Goal: Answer question/provide support: Share knowledge or assist other users

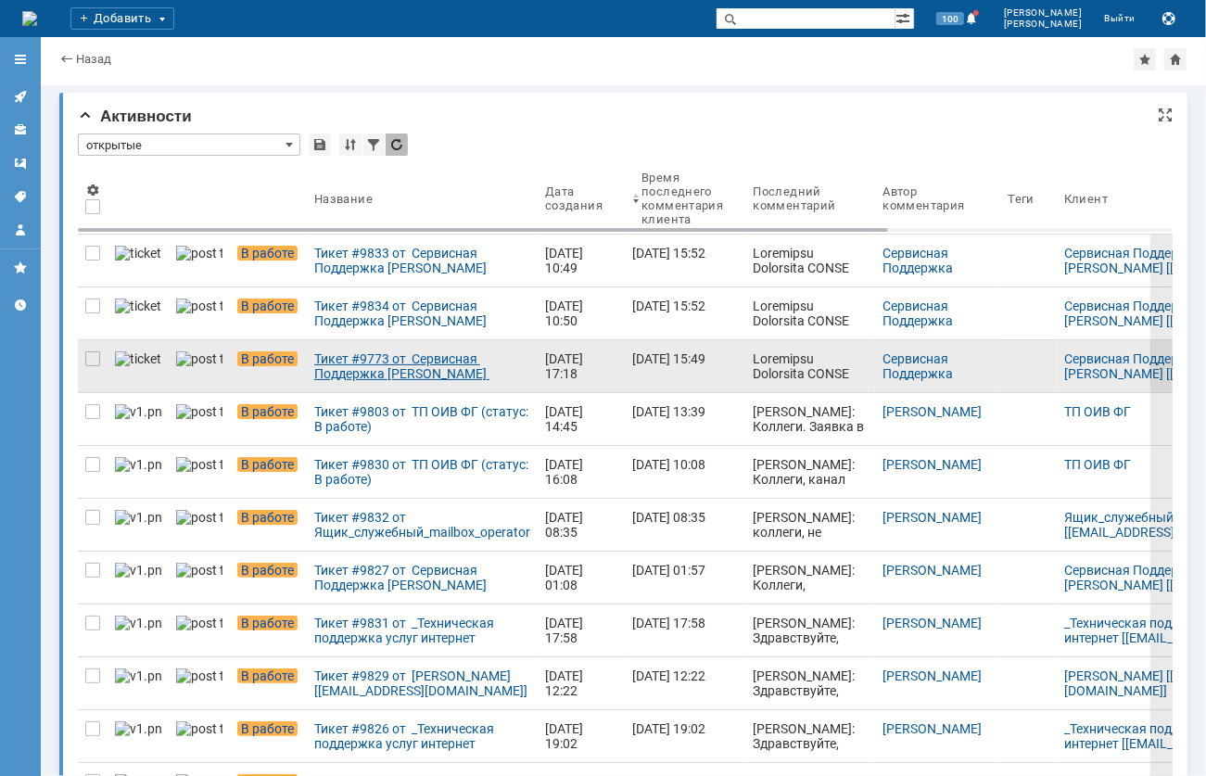
click at [380, 363] on div "Тикет #9773 от Сервисная Поддержка [PERSON_NAME] [[EMAIL_ADDRESS][DOMAIN_NAME]]…" at bounding box center [422, 366] width 216 height 30
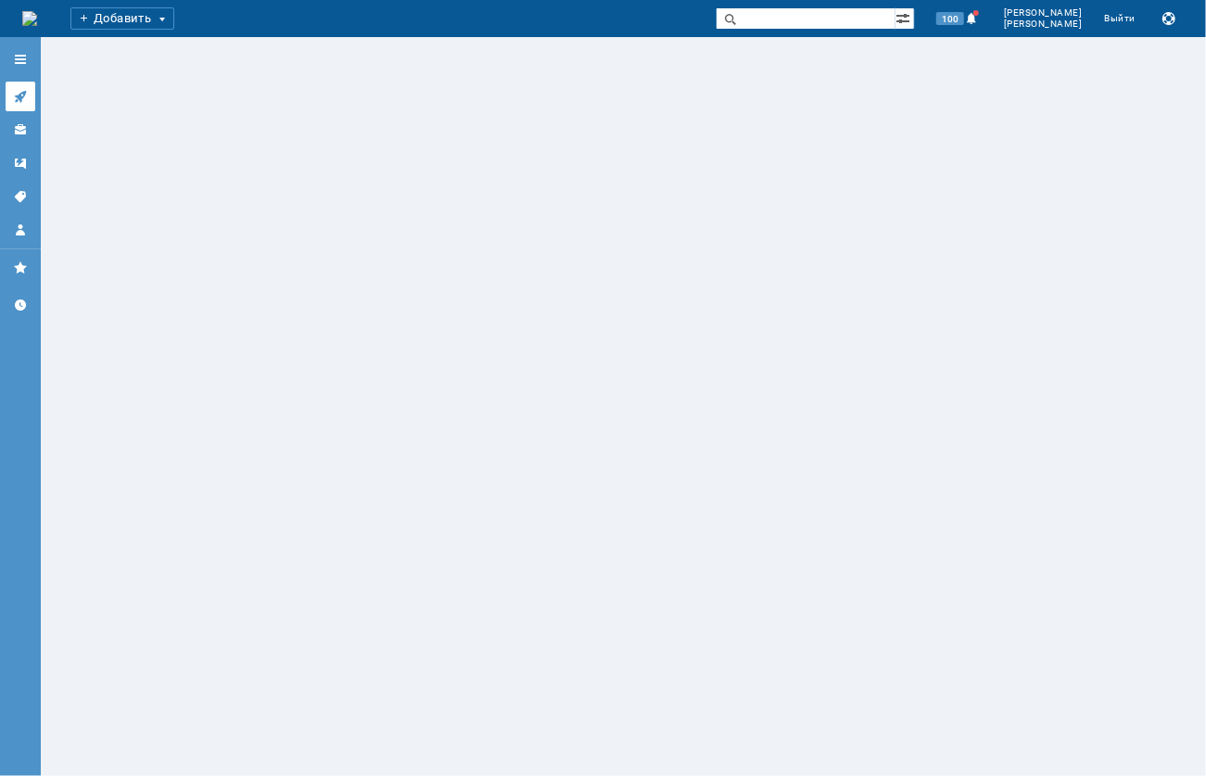
click at [28, 101] on link at bounding box center [21, 97] width 30 height 30
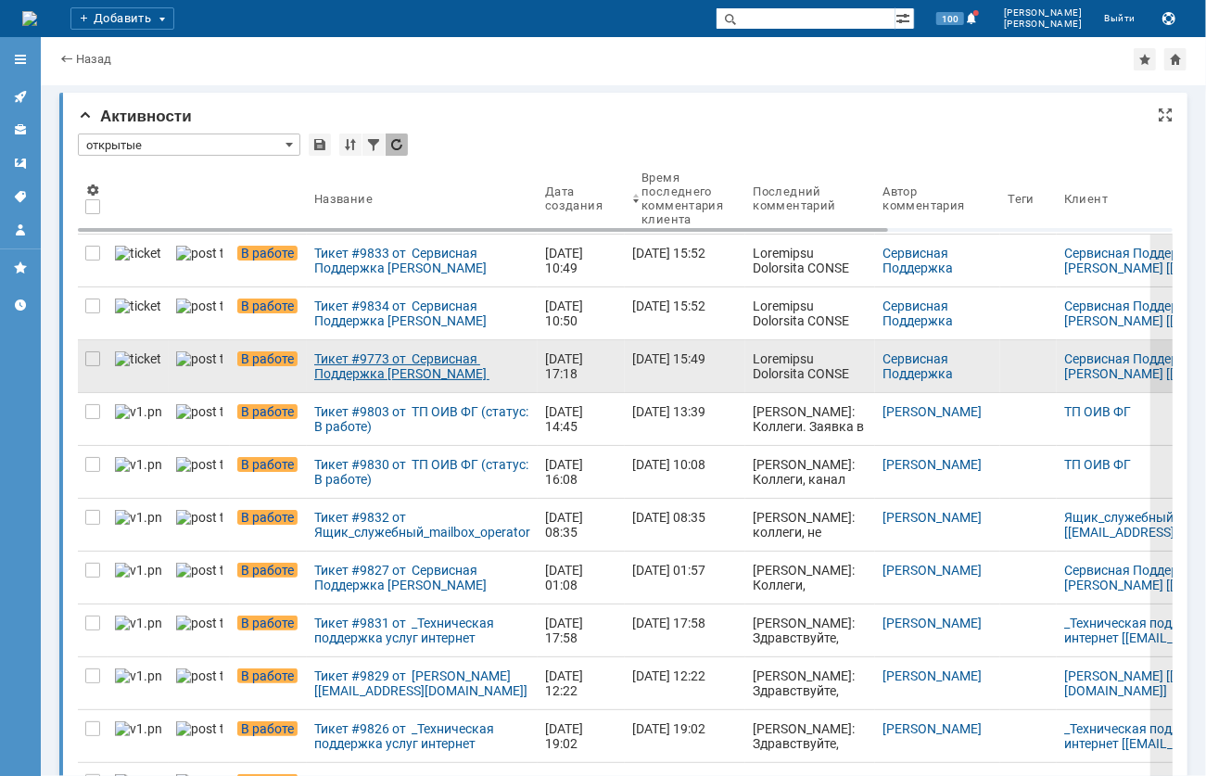
click at [353, 380] on div "Тикет #9773 от Сервисная Поддержка [PERSON_NAME] [[EMAIL_ADDRESS][DOMAIN_NAME]]…" at bounding box center [422, 366] width 216 height 30
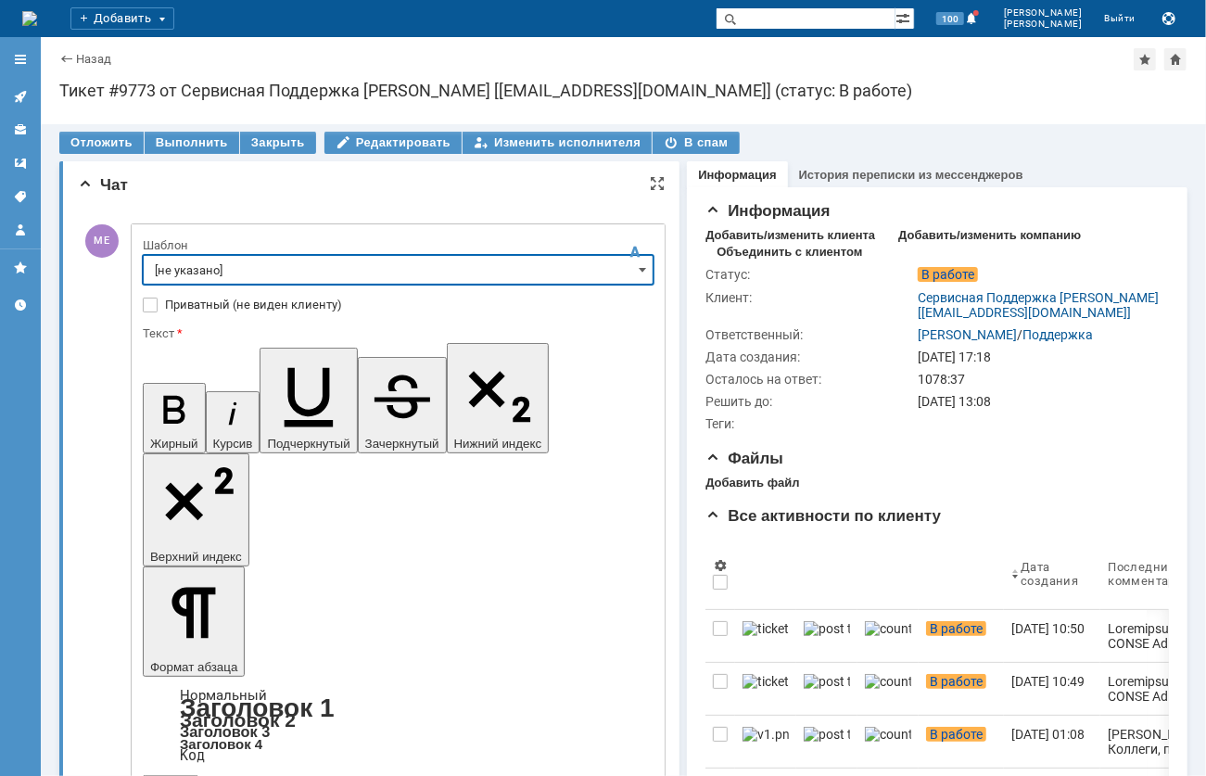
click at [205, 269] on input "[не указано]" at bounding box center [398, 270] width 511 height 30
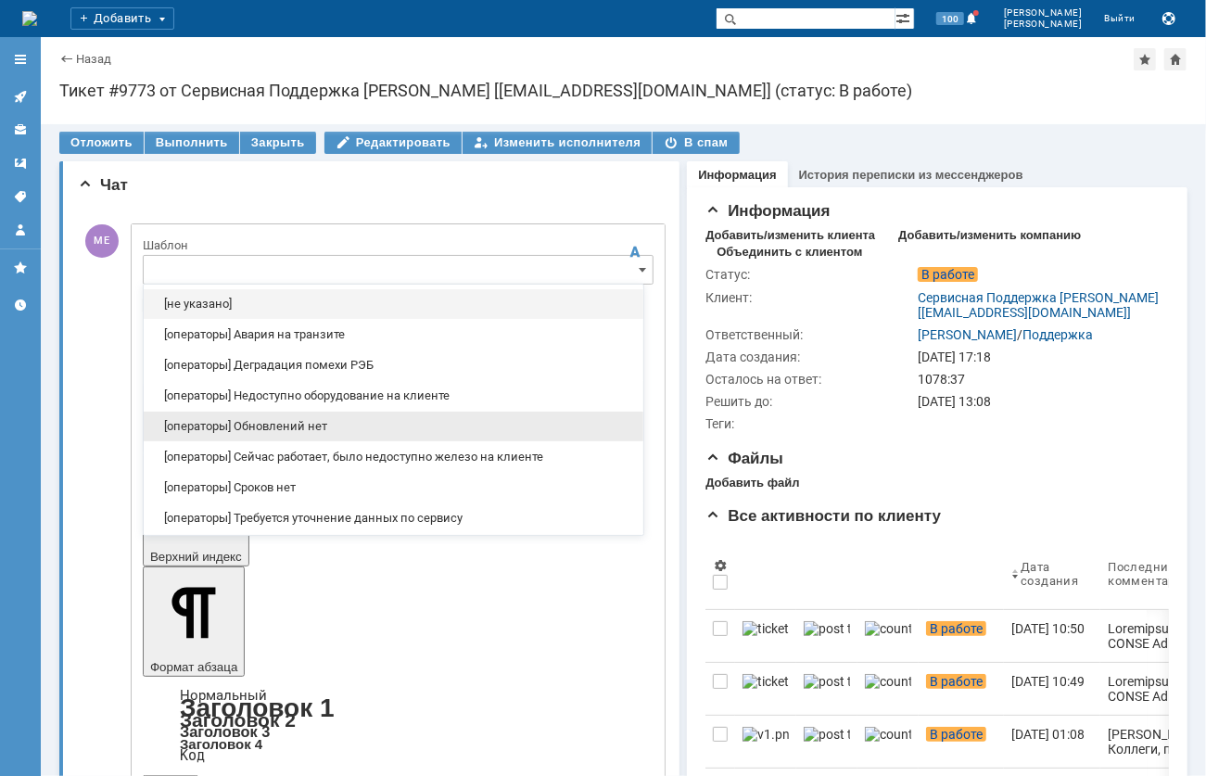
drag, startPoint x: 283, startPoint y: 432, endPoint x: 139, endPoint y: 33, distance: 423.6
click at [283, 432] on span "[операторы] Обновлений нет" at bounding box center [393, 426] width 477 height 15
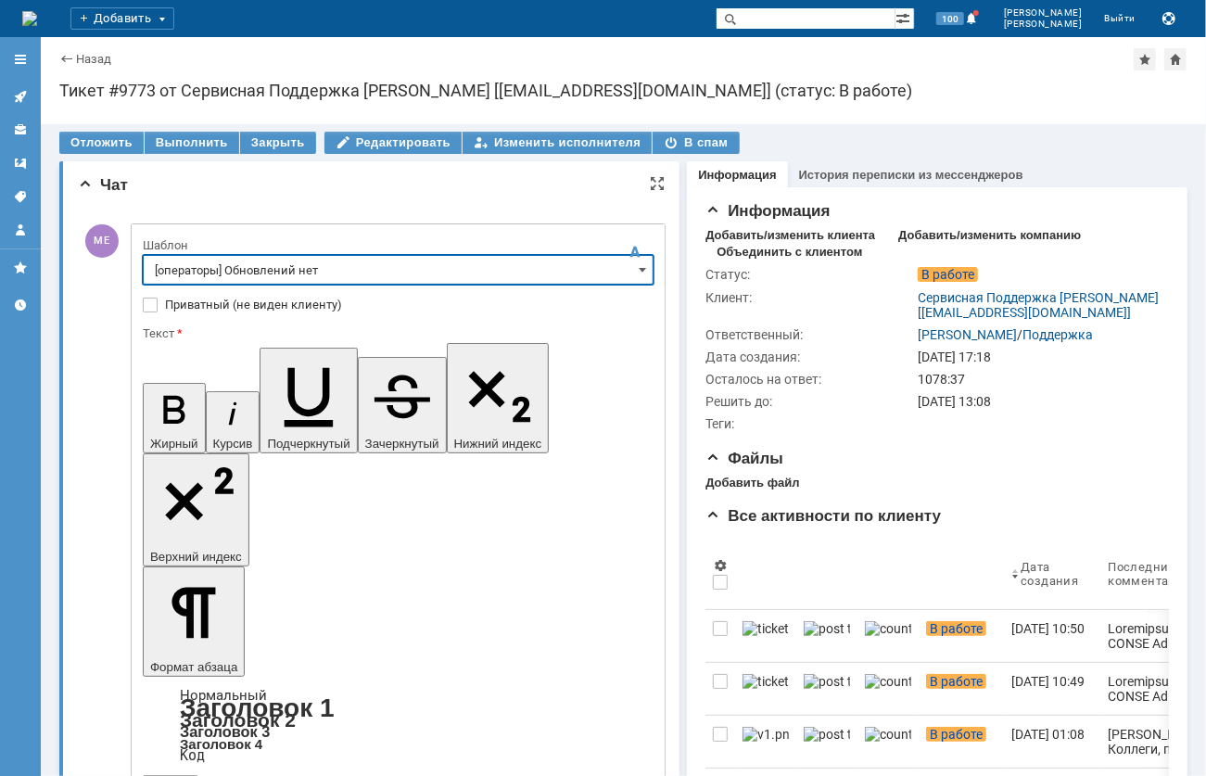
type input "[операторы] Обновлений нет"
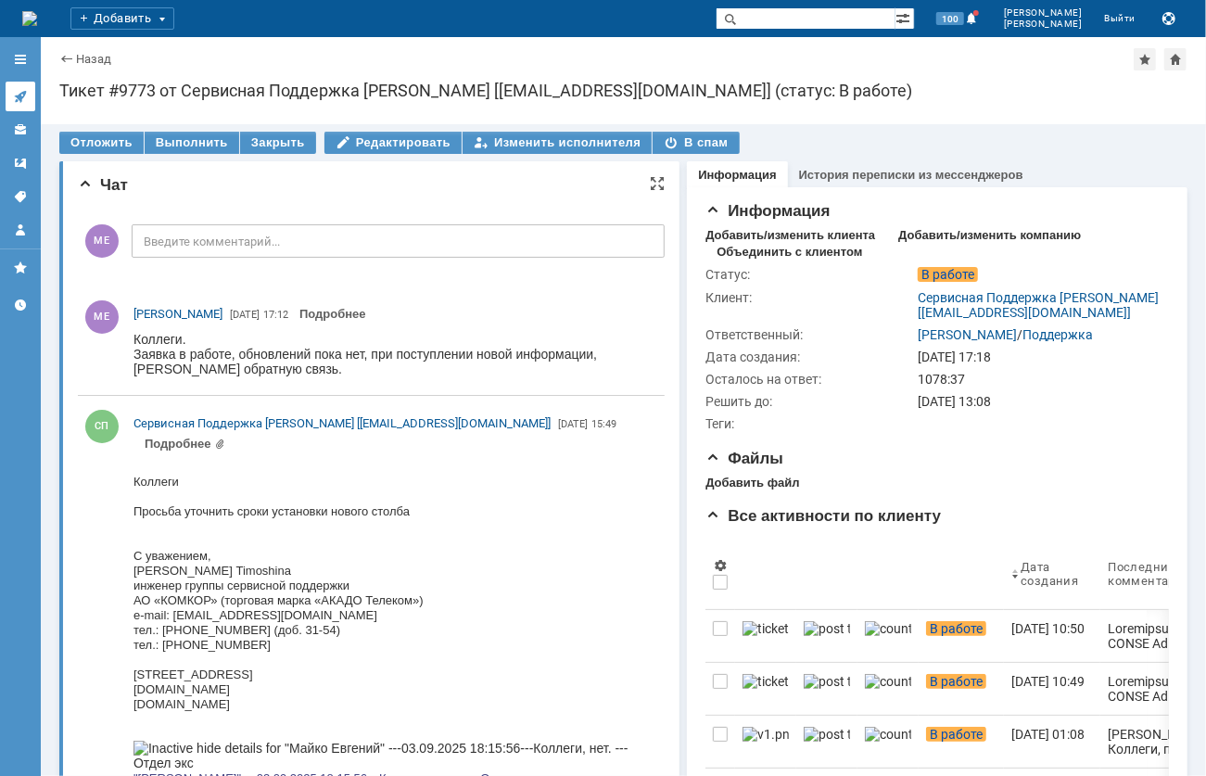
click at [13, 90] on icon at bounding box center [20, 96] width 15 height 15
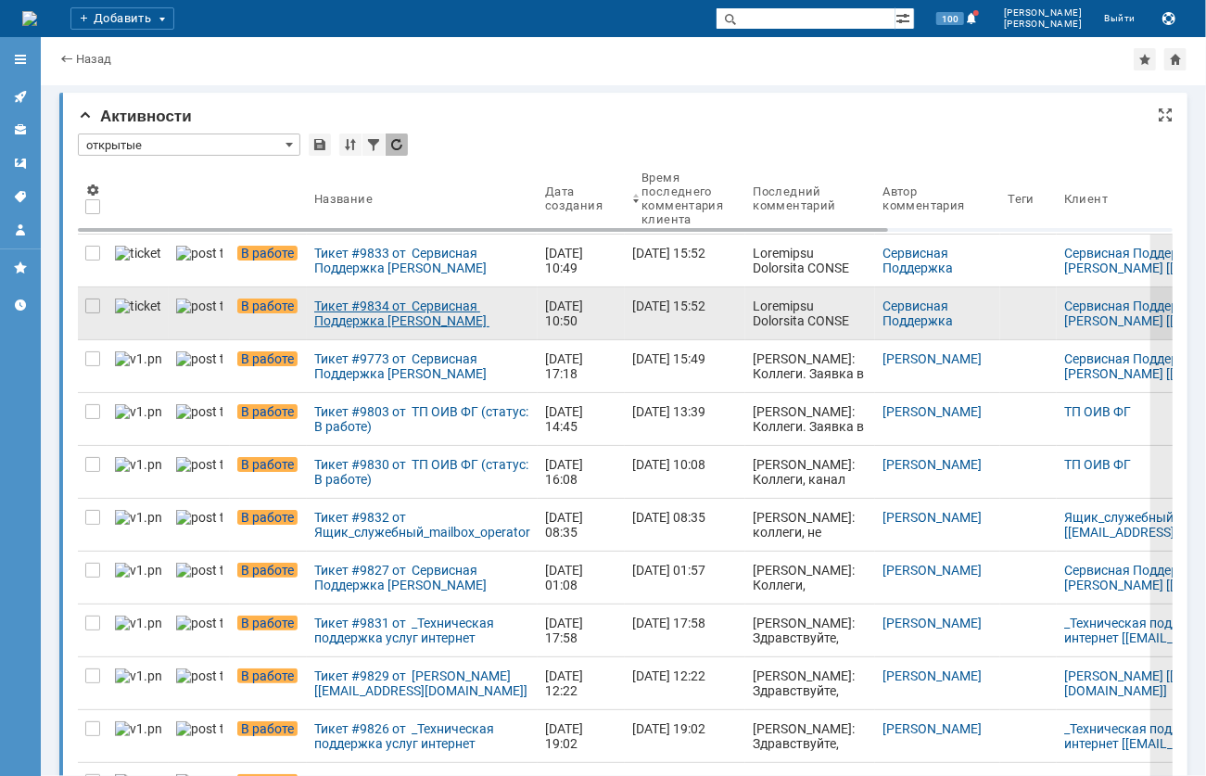
click at [358, 313] on div "Тикет #9834 от Сервисная Поддержка [PERSON_NAME] [[EMAIL_ADDRESS][DOMAIN_NAME]]…" at bounding box center [422, 313] width 216 height 30
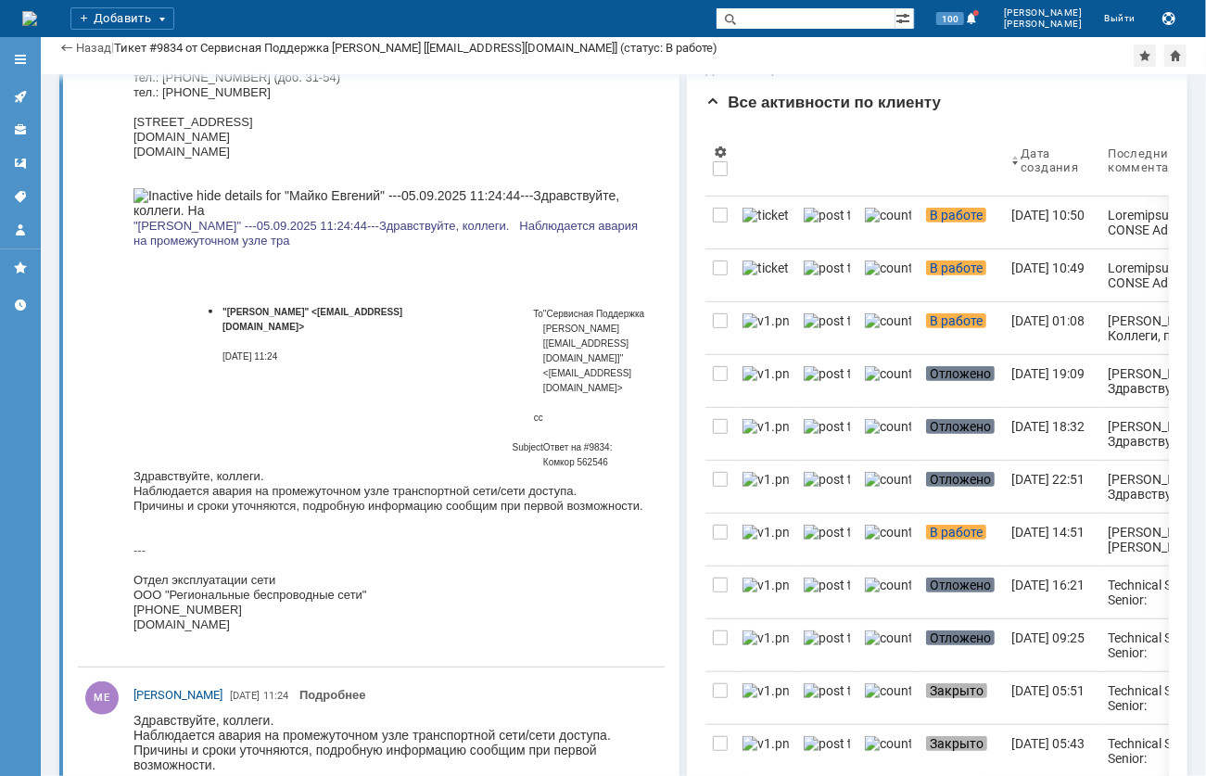
scroll to position [412, 0]
